Goal: Transaction & Acquisition: Book appointment/travel/reservation

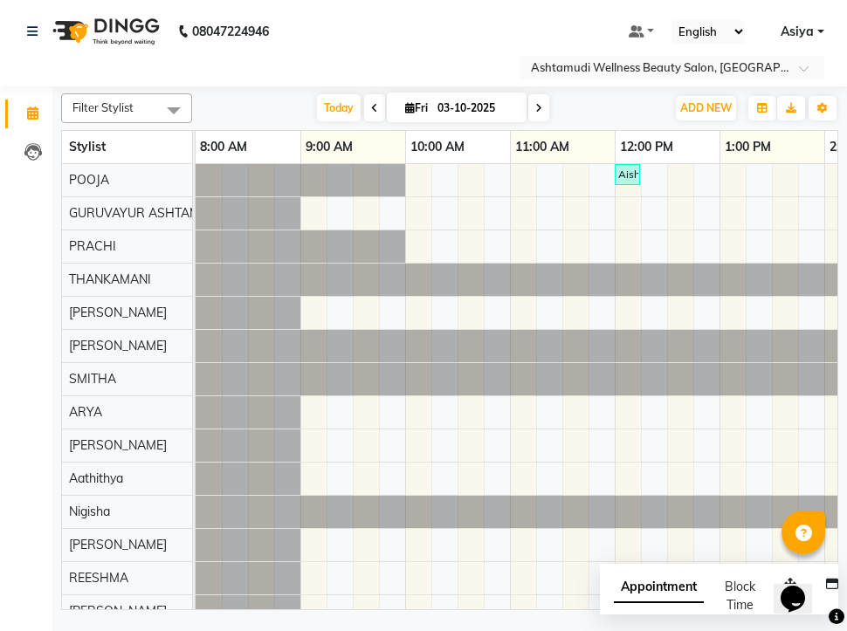
click at [712, 68] on input "text" at bounding box center [654, 68] width 253 height 17
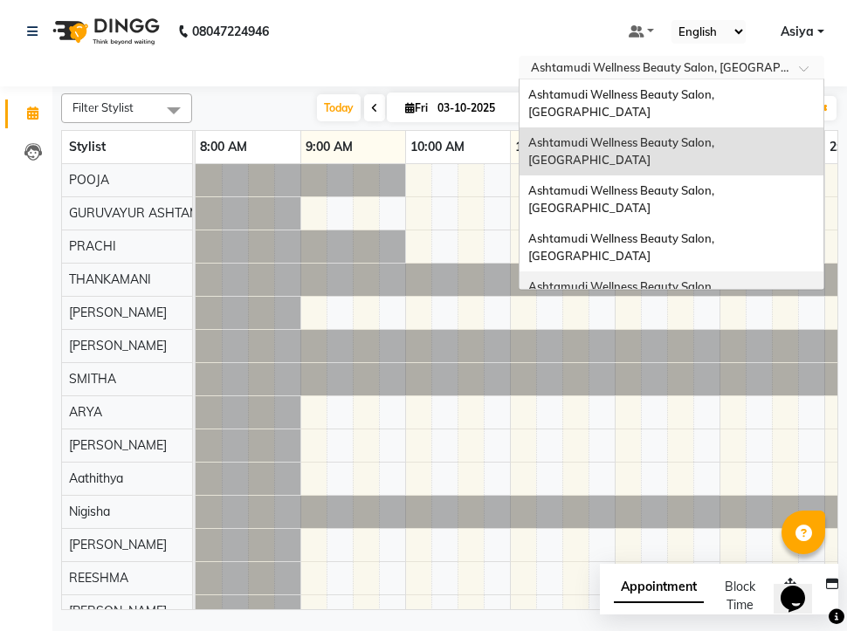
click at [738, 272] on div "Ashtamudi Wellness Beauty Salon, [GEOGRAPHIC_DATA]" at bounding box center [672, 296] width 304 height 48
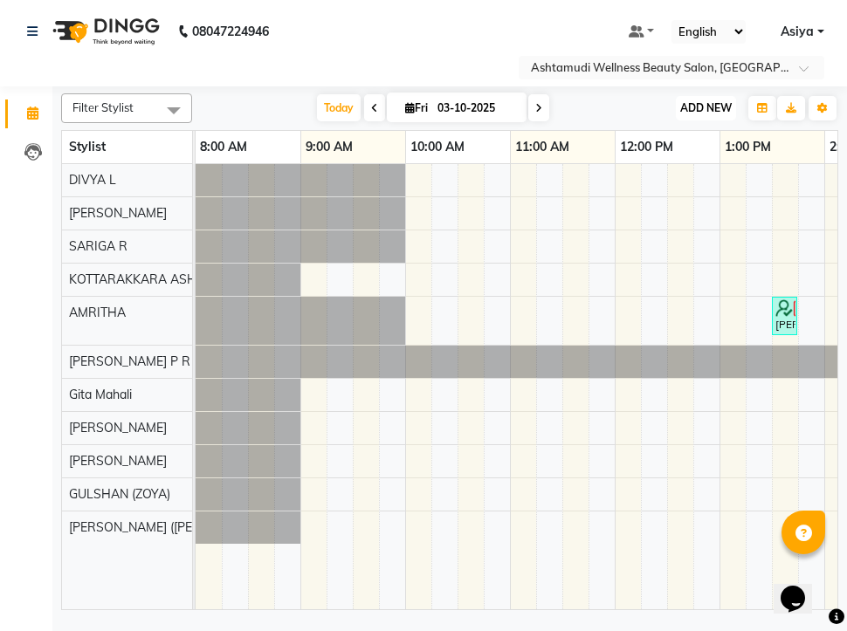
click at [722, 108] on span "ADD NEW" at bounding box center [706, 107] width 52 height 13
click at [700, 139] on button "Add Appointment" at bounding box center [666, 141] width 138 height 23
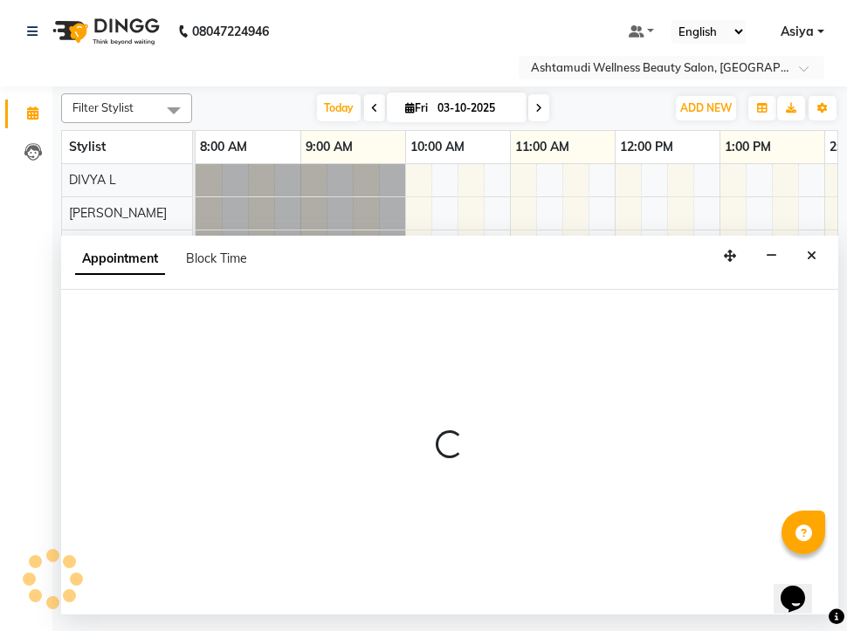
select select "tentative"
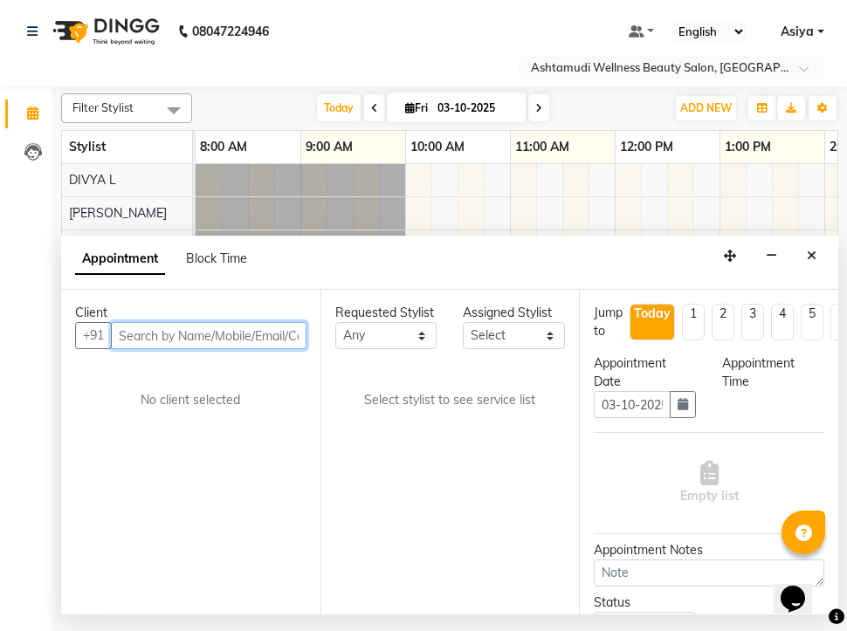
select select "540"
click at [287, 335] on input "text" at bounding box center [209, 335] width 196 height 27
paste input "7902616606"
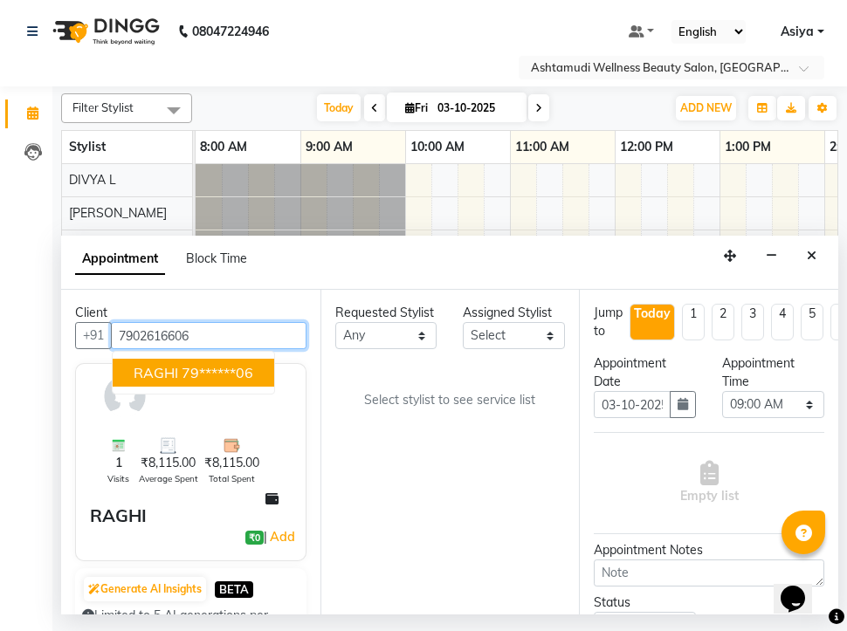
click at [202, 376] on ngb-highlight "79******06" at bounding box center [218, 372] width 72 height 17
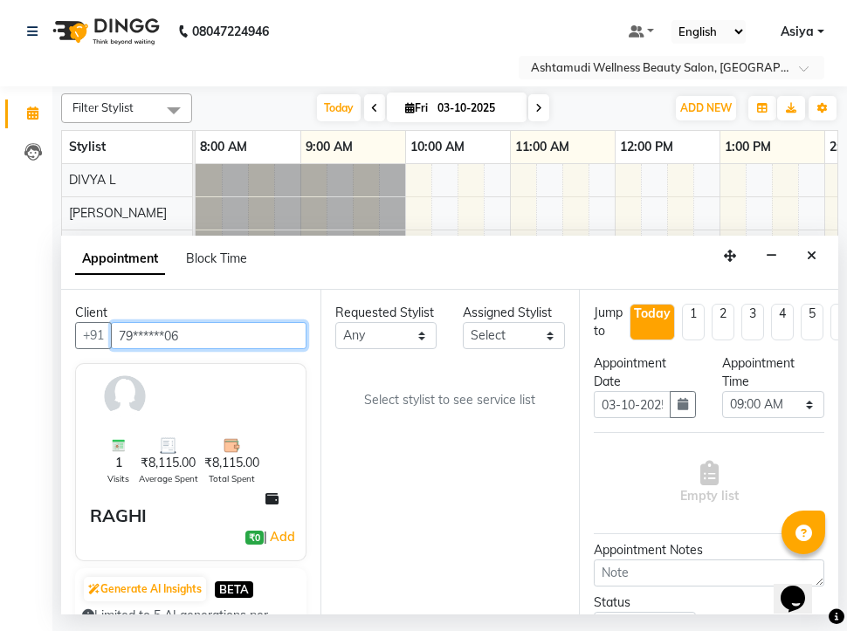
type input "79******06"
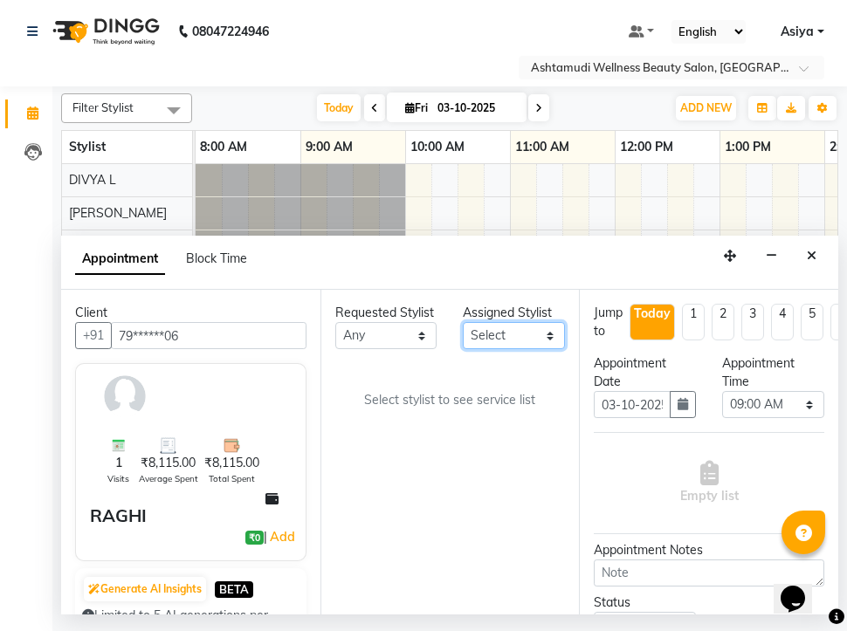
click at [513, 335] on select "Select AMRITHA DIVYA L Gita Mahali GULSHAN (ZOYA) Karina Darjee KOTTARAKKARA AS…" at bounding box center [514, 335] width 102 height 27
select select "27462"
click at [463, 322] on select "Select AMRITHA DIVYA L Gita Mahali GULSHAN (ZOYA) Karina Darjee KOTTARAKKARA AS…" at bounding box center [514, 335] width 102 height 27
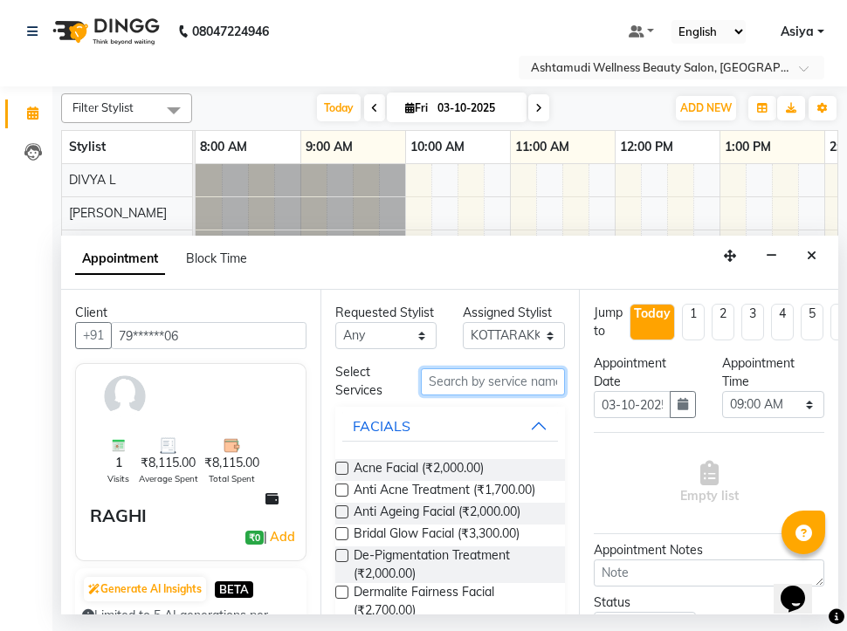
drag, startPoint x: 500, startPoint y: 397, endPoint x: 562, endPoint y: 397, distance: 62.9
click at [499, 396] on input "text" at bounding box center [493, 382] width 145 height 27
click at [490, 396] on input "text" at bounding box center [493, 382] width 145 height 27
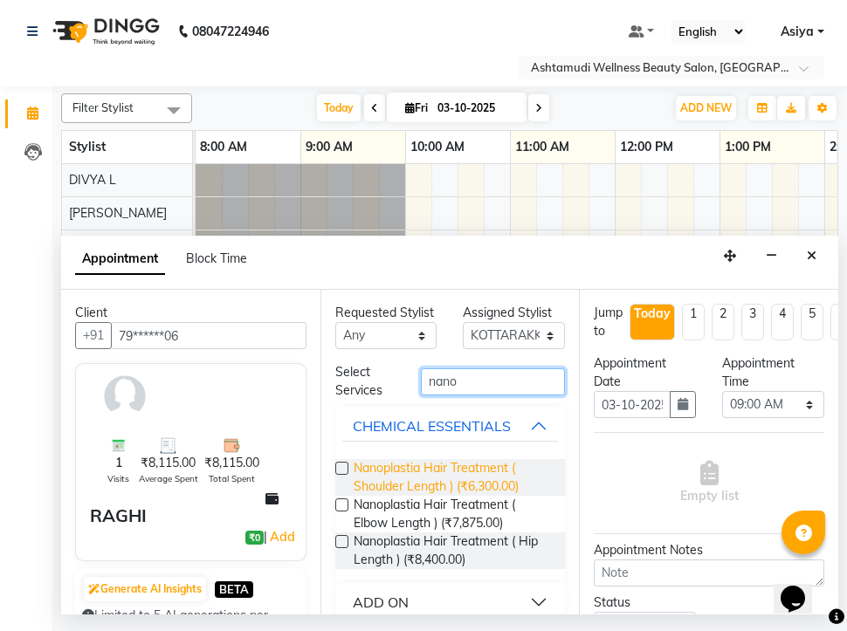
scroll to position [78, 0]
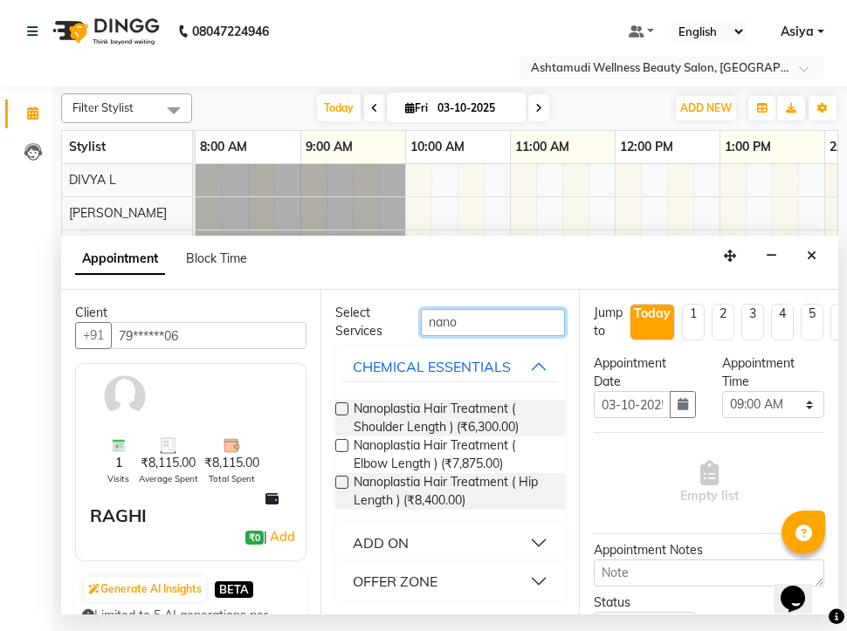
type input "nano"
click at [432, 576] on div "OFFER ZONE" at bounding box center [395, 581] width 85 height 21
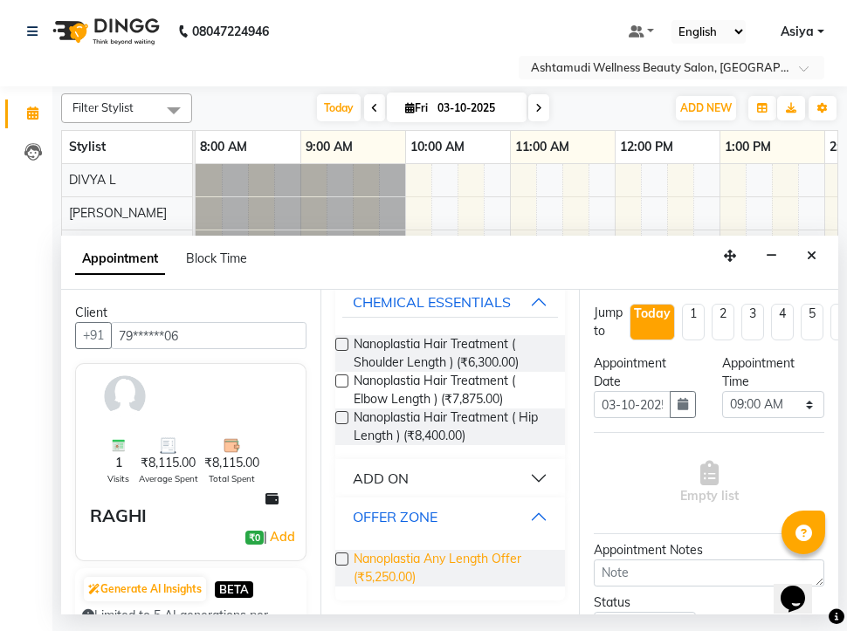
scroll to position [142, 0]
click at [376, 557] on span "Nanoplastia Any Length Offer (₹5,250.00)" at bounding box center [453, 568] width 198 height 37
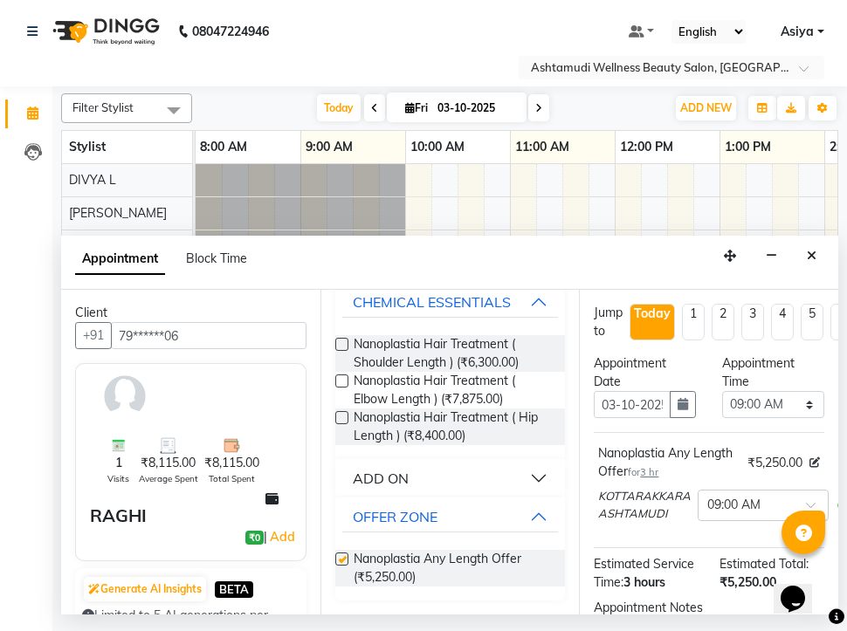
checkbox input "false"
click at [757, 406] on select "Select 09:00 AM 09:15 AM 09:30 AM 09:45 AM 10:00 AM 10:15 AM 10:30 AM 10:45 AM …" at bounding box center [773, 404] width 102 height 27
click at [756, 411] on select "Select 09:00 AM 09:15 AM 09:30 AM 09:45 AM 10:00 AM 10:15 AM 10:30 AM 10:45 AM …" at bounding box center [773, 404] width 102 height 27
select select "660"
click at [722, 391] on select "Select 09:00 AM 09:15 AM 09:30 AM 09:45 AM 10:00 AM 10:15 AM 10:30 AM 10:45 AM …" at bounding box center [773, 404] width 102 height 27
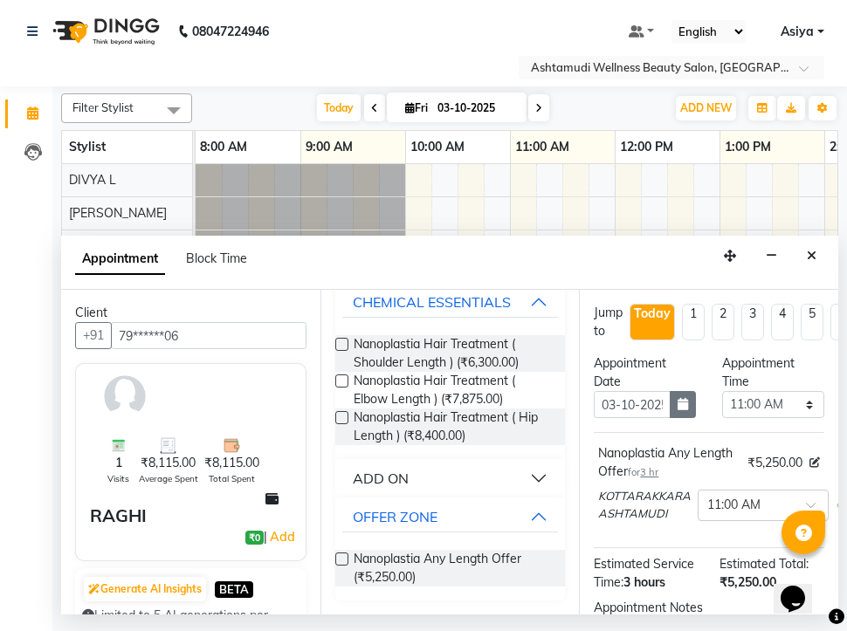
click at [678, 406] on icon "button" at bounding box center [683, 404] width 10 height 12
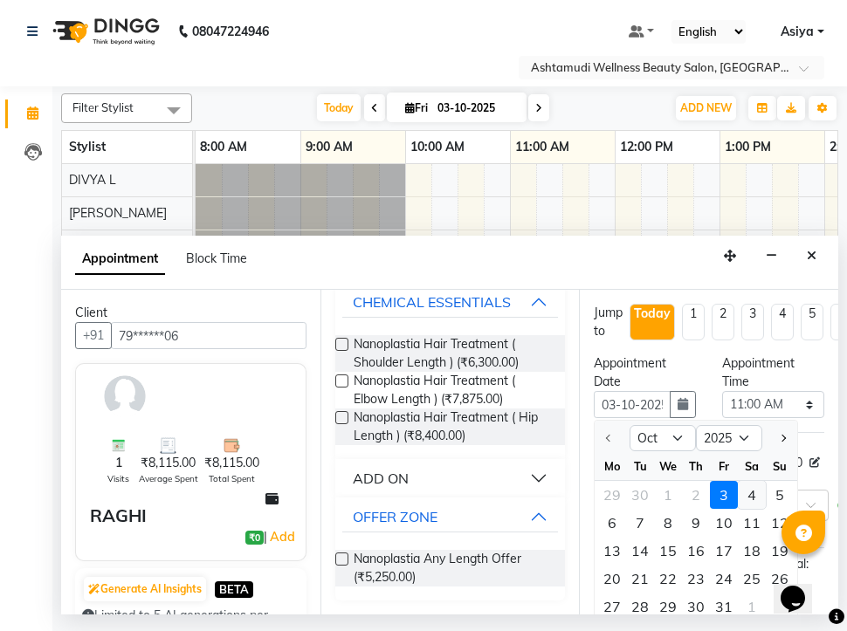
click at [755, 500] on div "4" at bounding box center [752, 495] width 28 height 28
type input "04-10-2025"
select select "660"
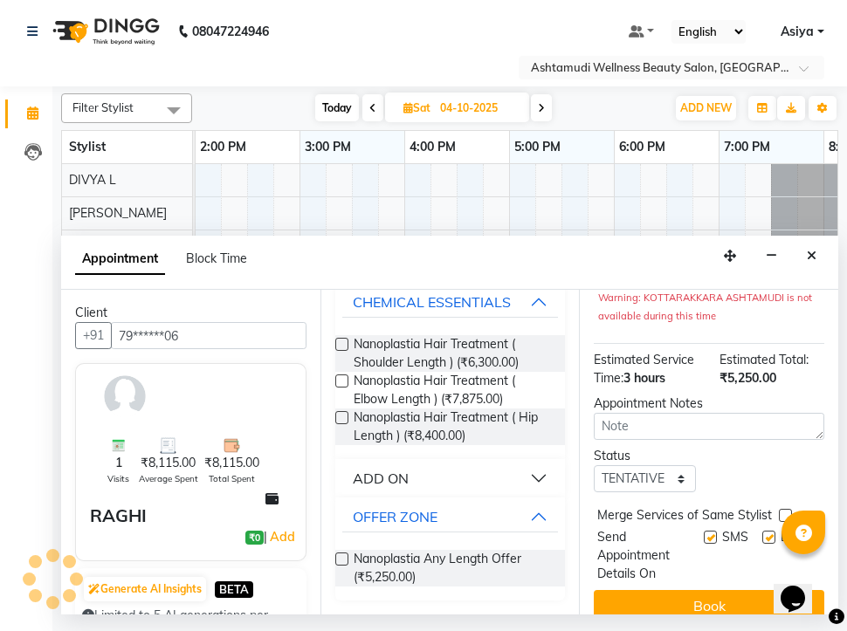
scroll to position [275, 0]
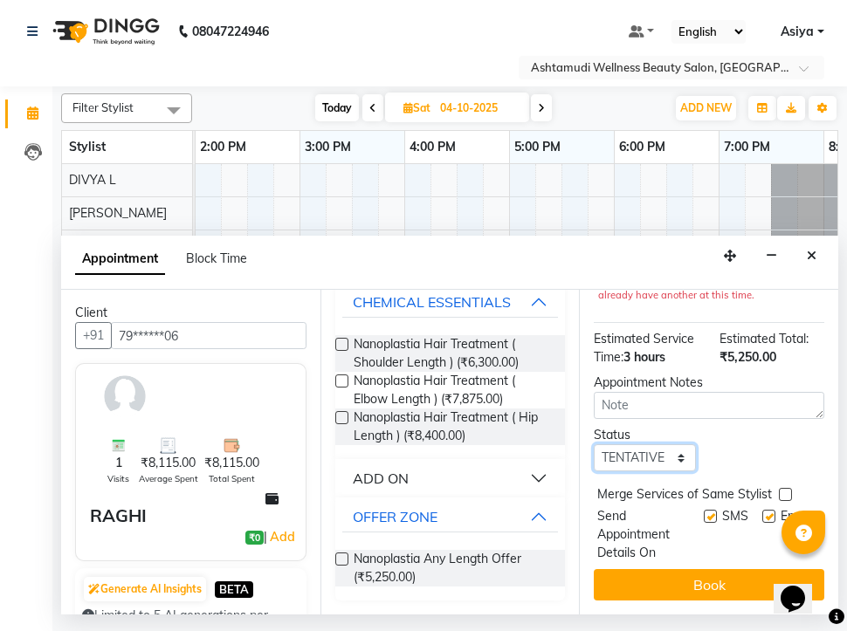
click at [637, 451] on select "Select TENTATIVE CONFIRM UPCOMING" at bounding box center [645, 458] width 102 height 27
select select "confirm booking"
click at [594, 445] on select "Select TENTATIVE CONFIRM UPCOMING" at bounding box center [645, 458] width 102 height 27
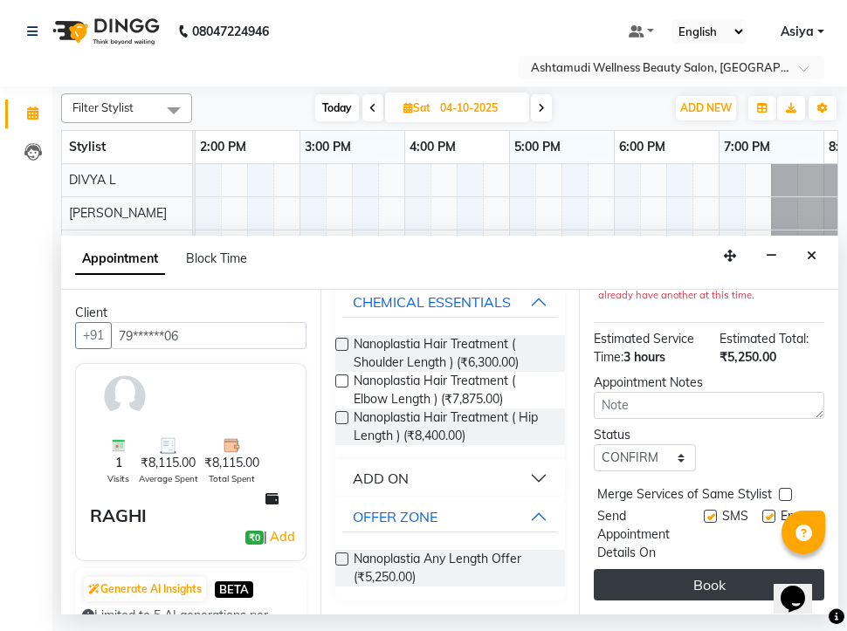
click at [668, 573] on button "Book" at bounding box center [709, 584] width 231 height 31
